Goal: Contribute content: Contribute content

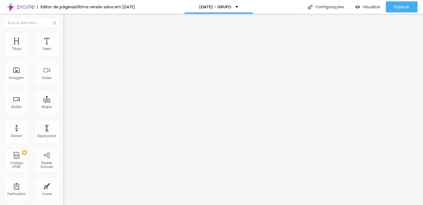
click at [63, 37] on img at bounding box center [65, 39] width 5 height 5
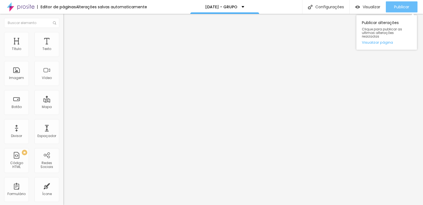
drag, startPoint x: 403, startPoint y: 3, endPoint x: 390, endPoint y: 2, distance: 12.7
click at [403, 3] on div "Publicar" at bounding box center [402, 6] width 15 height 11
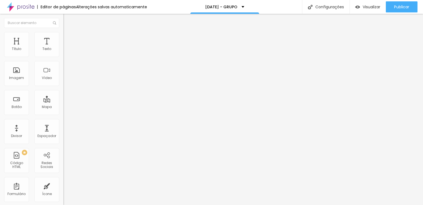
drag, startPoint x: 124, startPoint y: 9, endPoint x: 41, endPoint y: 38, distance: 87.7
click at [63, 38] on ul "Conteúdo Estilo Avançado" at bounding box center [94, 34] width 63 height 17
click at [68, 38] on span "Estilo" at bounding box center [72, 35] width 9 height 5
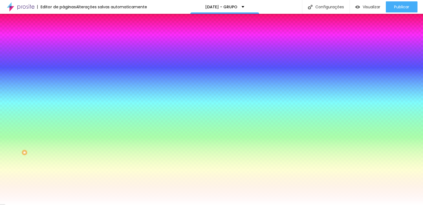
click at [63, 37] on li "Avançado" at bounding box center [94, 40] width 63 height 6
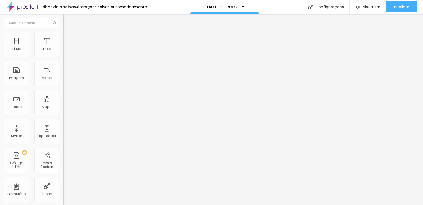
click at [63, 39] on ul "Conteúdo Estilo Avançado" at bounding box center [94, 34] width 63 height 17
click at [63, 32] on li "Estilo" at bounding box center [94, 35] width 63 height 6
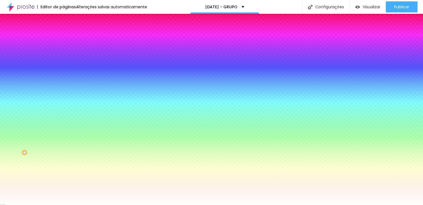
click at [63, 57] on span "Nenhum" at bounding box center [70, 55] width 14 height 5
click at [63, 42] on li "Avançado" at bounding box center [94, 40] width 63 height 6
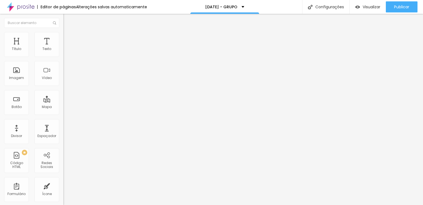
type input "5"
type input "10"
type input "30"
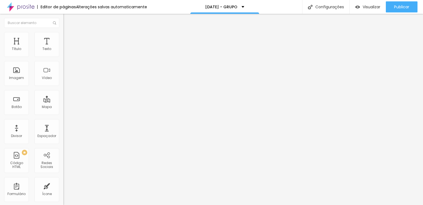
type input "30"
type input "25"
type input "20"
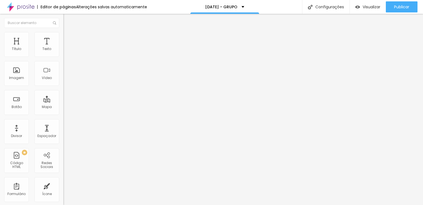
type input "15"
type input "10"
type input "5"
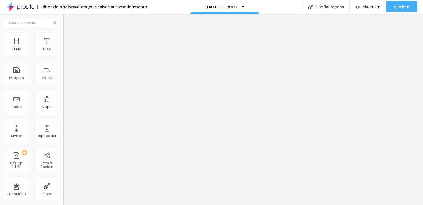
type input "5"
type input "0"
type input "5"
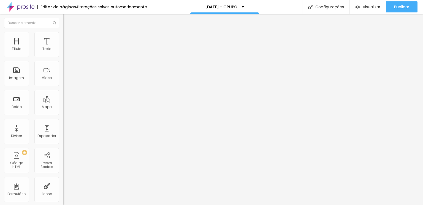
type input "30"
type input "25"
type input "20"
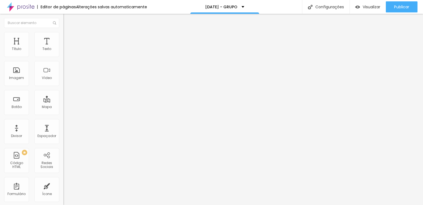
type input "20"
type input "25"
type input "30"
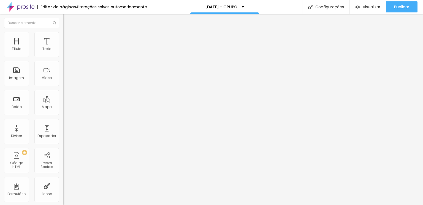
drag, startPoint x: 12, startPoint y: 53, endPoint x: 59, endPoint y: 61, distance: 47.9
type input "30"
click at [63, 107] on input "range" at bounding box center [81, 109] width 36 height 4
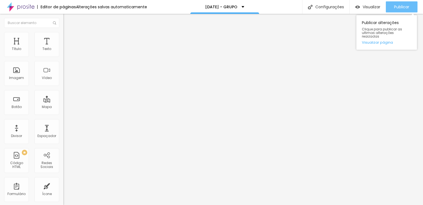
click at [397, 10] on div "Publicar" at bounding box center [402, 6] width 15 height 11
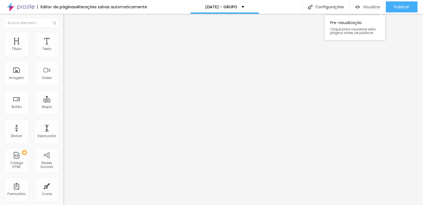
click at [362, 9] on div "Visualizar" at bounding box center [368, 7] width 25 height 5
click at [68, 21] on div "Editar Seção" at bounding box center [84, 20] width 33 height 4
click at [63, 52] on span "Titulo 2" at bounding box center [72, 48] width 18 height 7
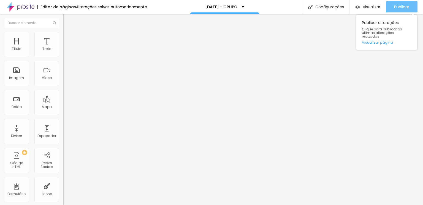
click at [393, 4] on button "Publicar" at bounding box center [402, 6] width 32 height 11
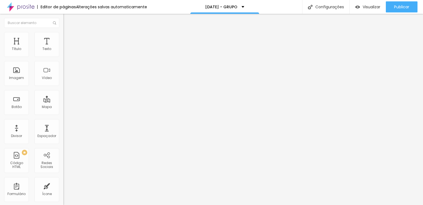
click at [63, 41] on div "Tamanho" at bounding box center [94, 38] width 63 height 3
click at [63, 47] on span "Titulo 1" at bounding box center [72, 44] width 18 height 8
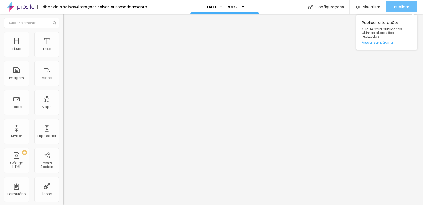
click at [380, 10] on icon "button" at bounding box center [383, 7] width 7 height 7
